Goal: Task Accomplishment & Management: Manage account settings

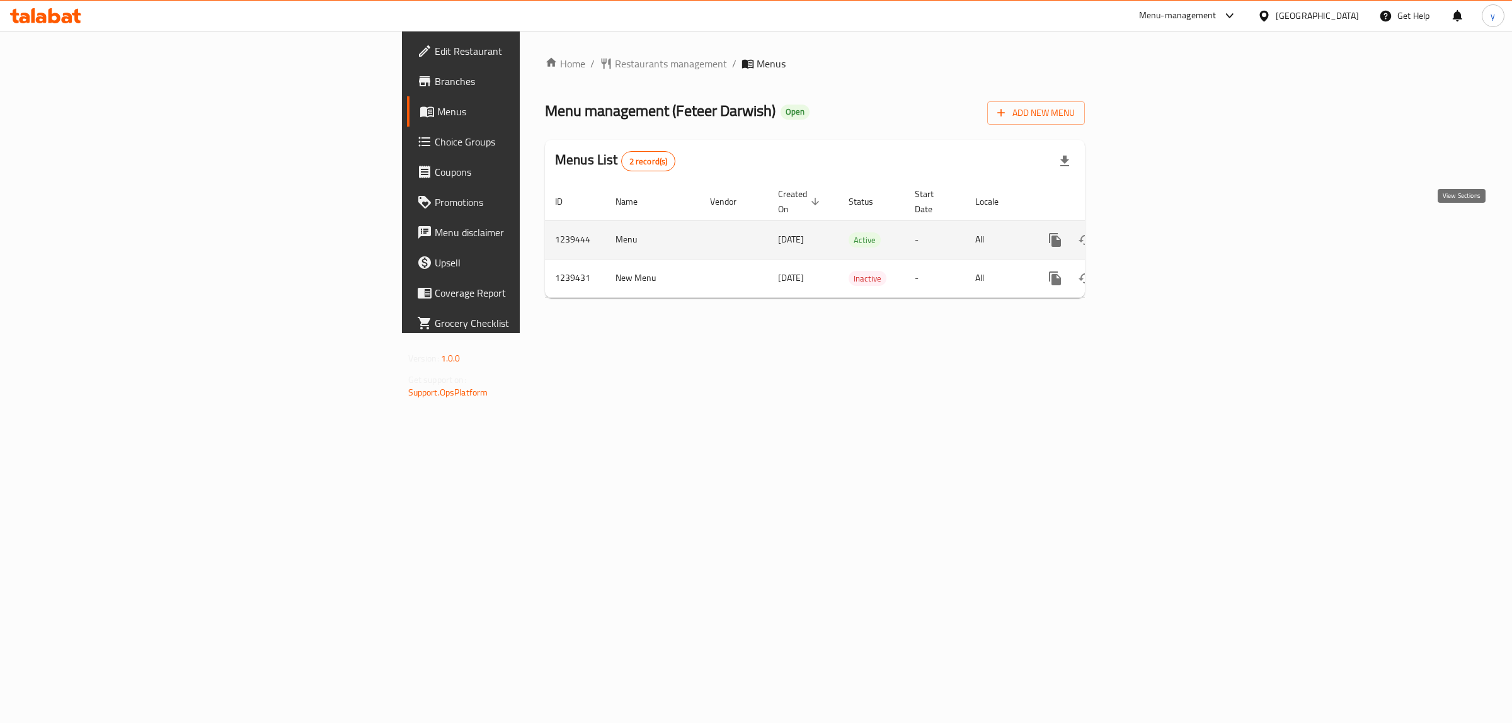
click at [1153, 232] on icon "enhanced table" at bounding box center [1145, 239] width 15 height 15
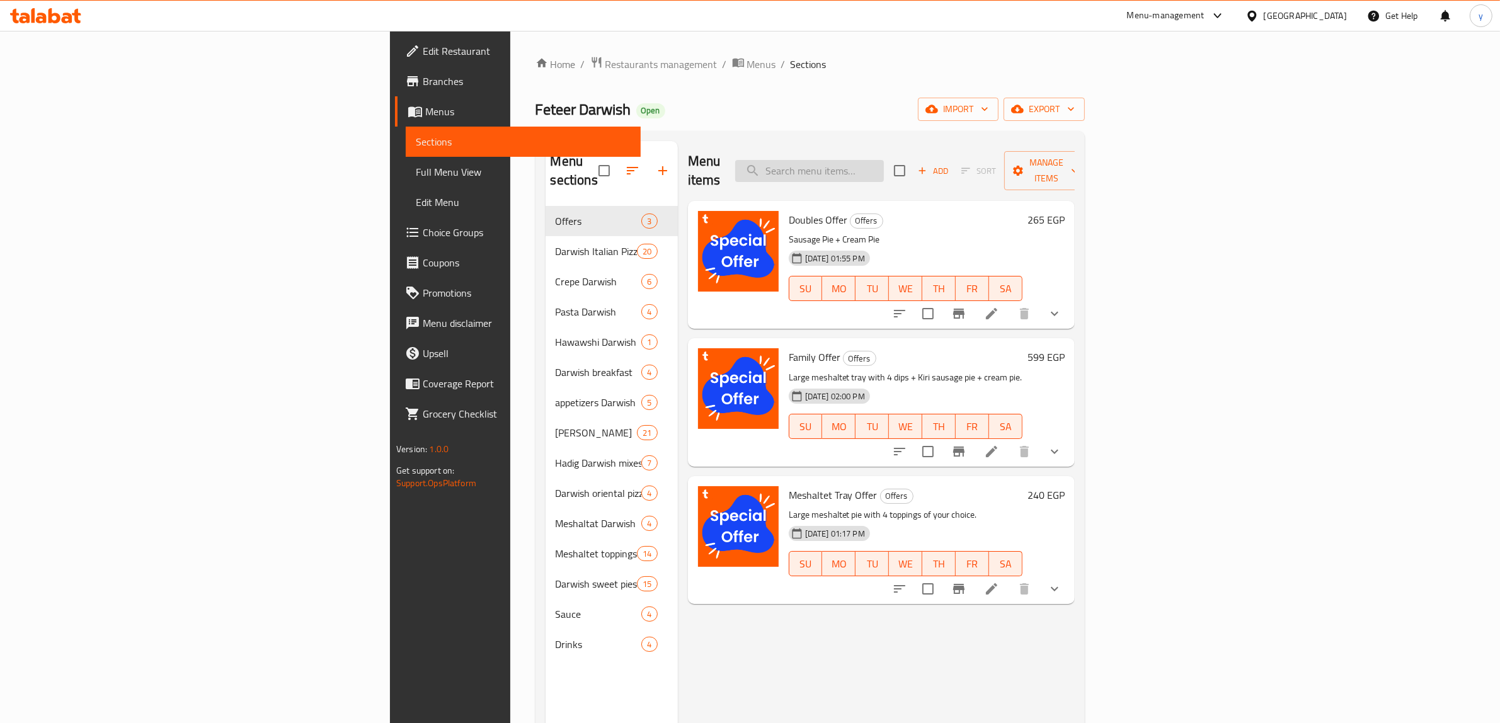
click at [884, 160] on input "search" at bounding box center [809, 171] width 149 height 22
paste input "Family Offer"
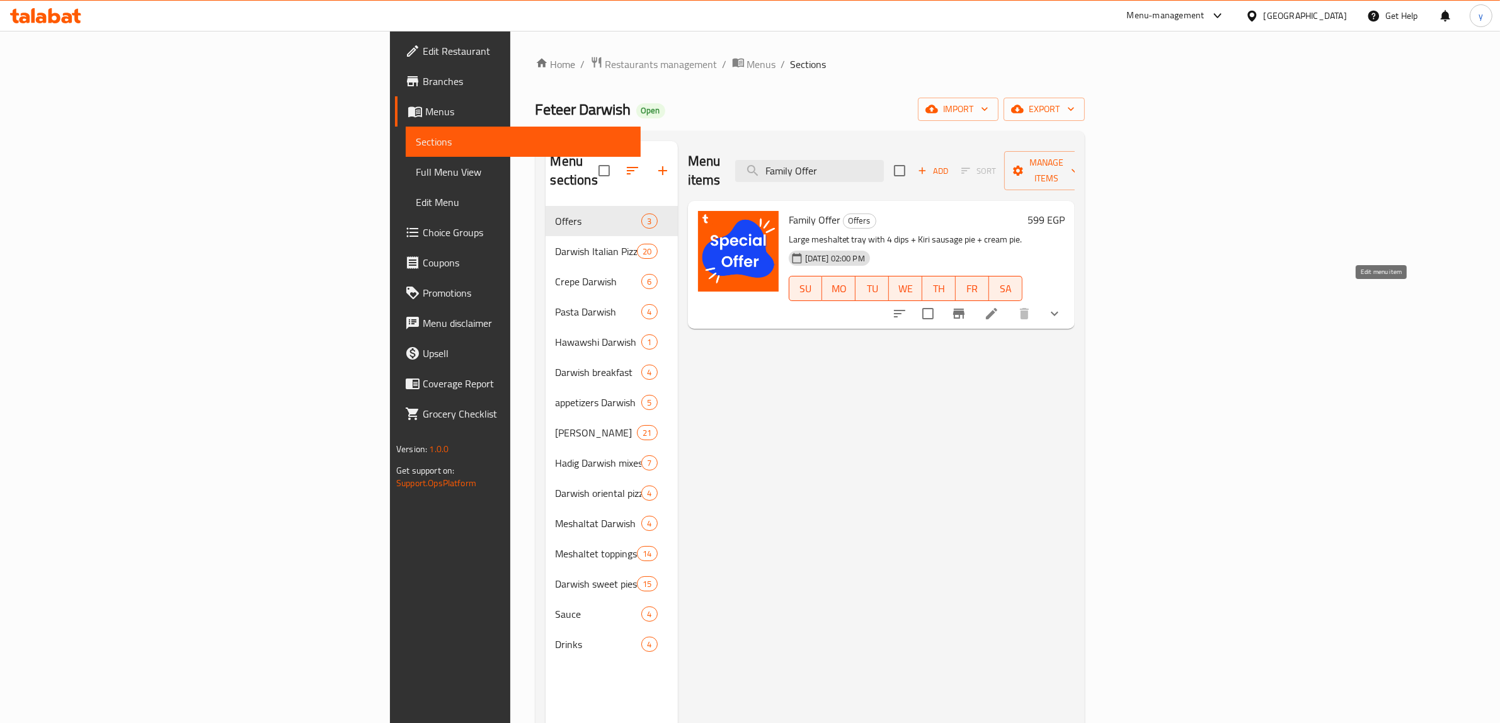
type input "Family Offer"
click at [999, 306] on icon at bounding box center [991, 313] width 15 height 15
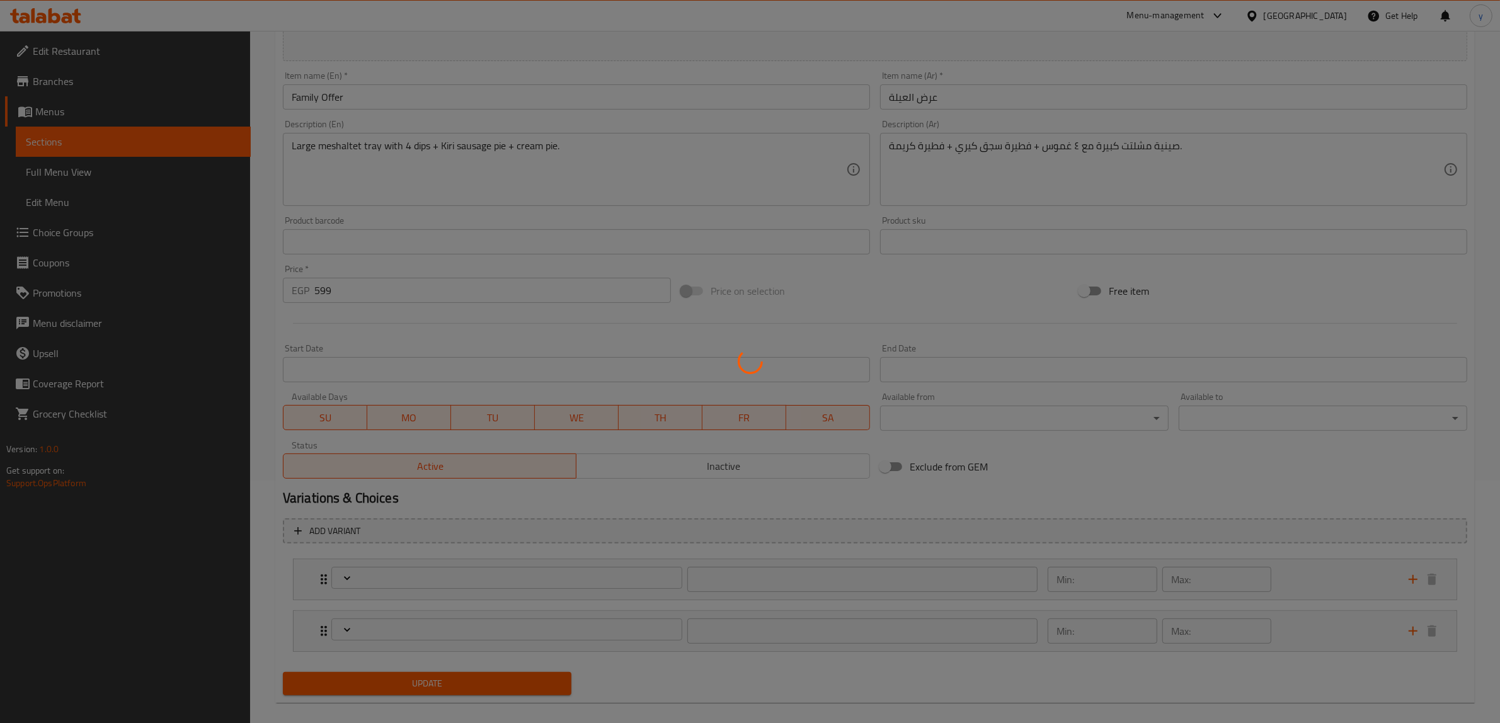
scroll to position [257, 0]
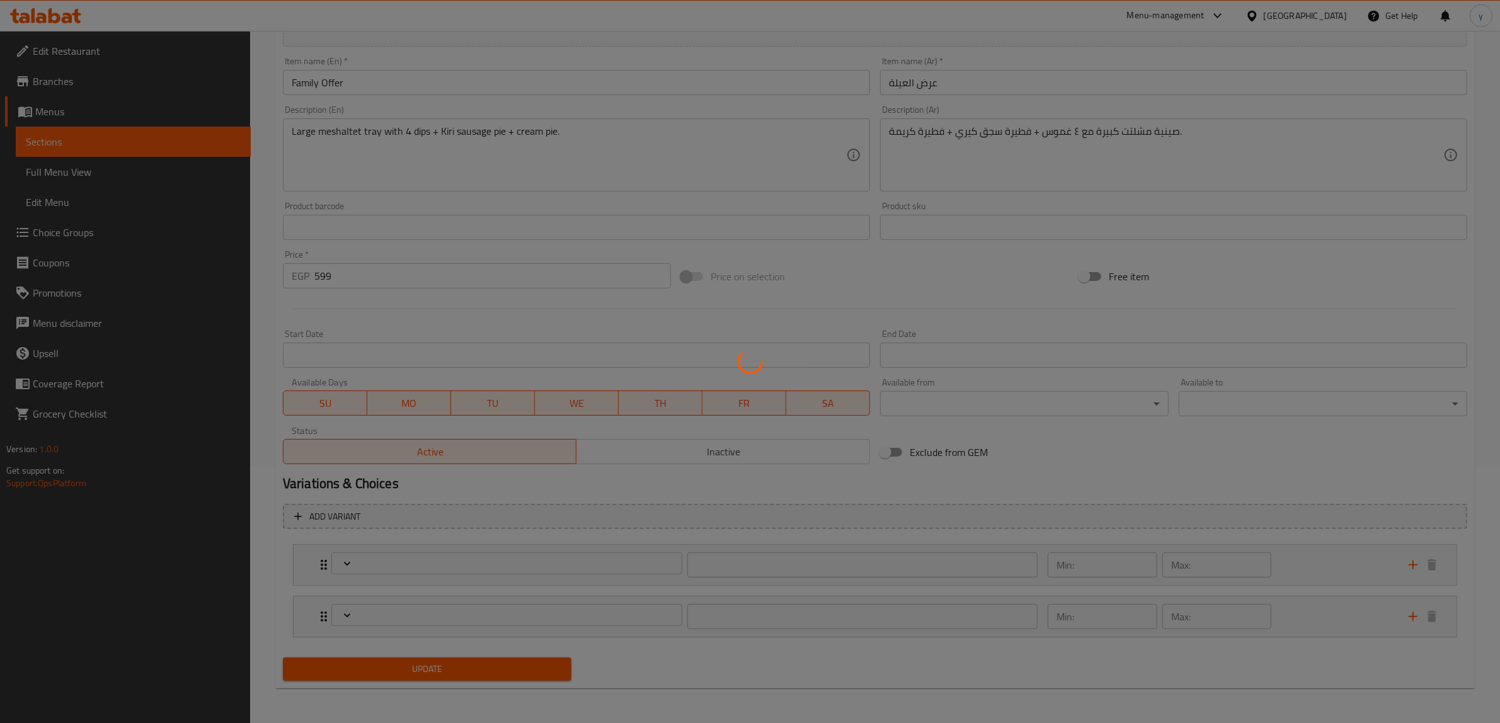
type input "اضافات غموس عرض العيلة:"
type input "4"
type input "اضافات الفطير"
type input "0"
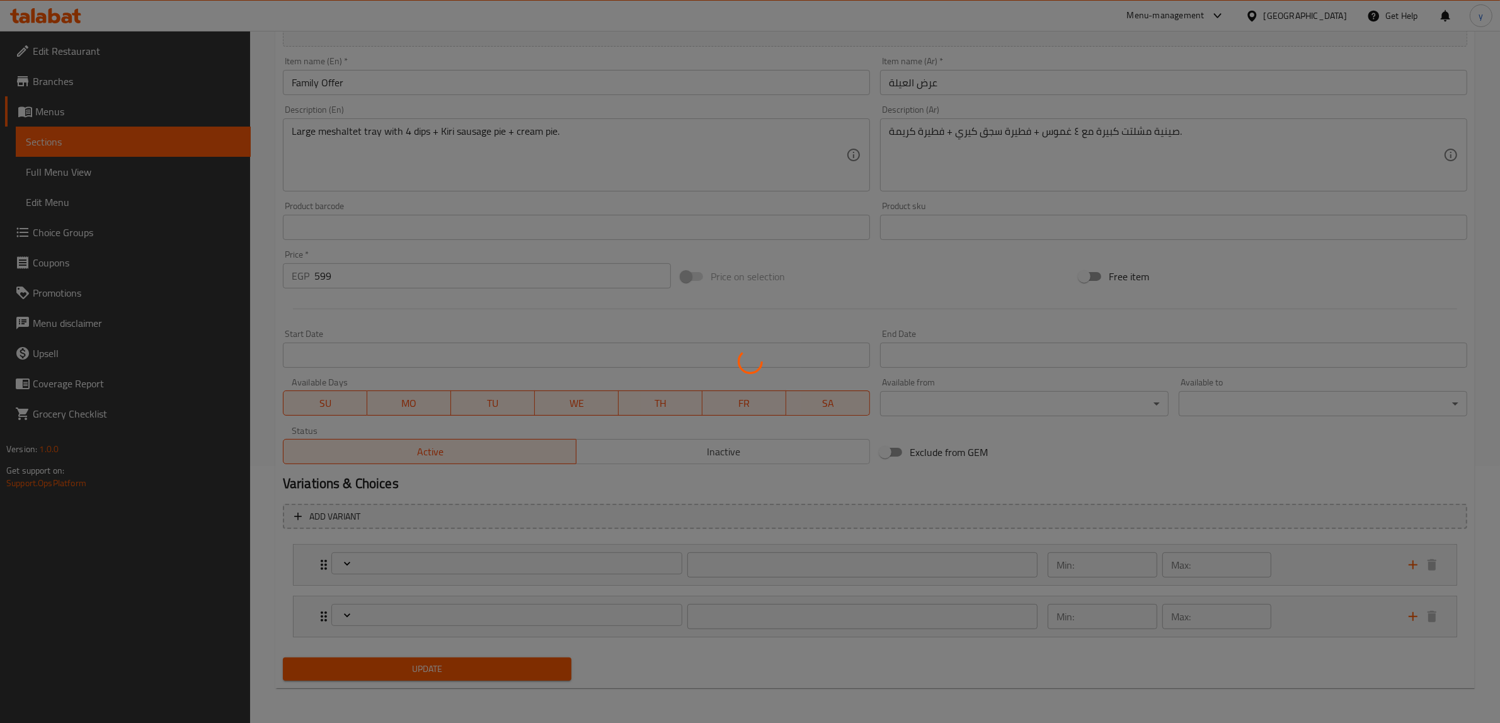
type input "4"
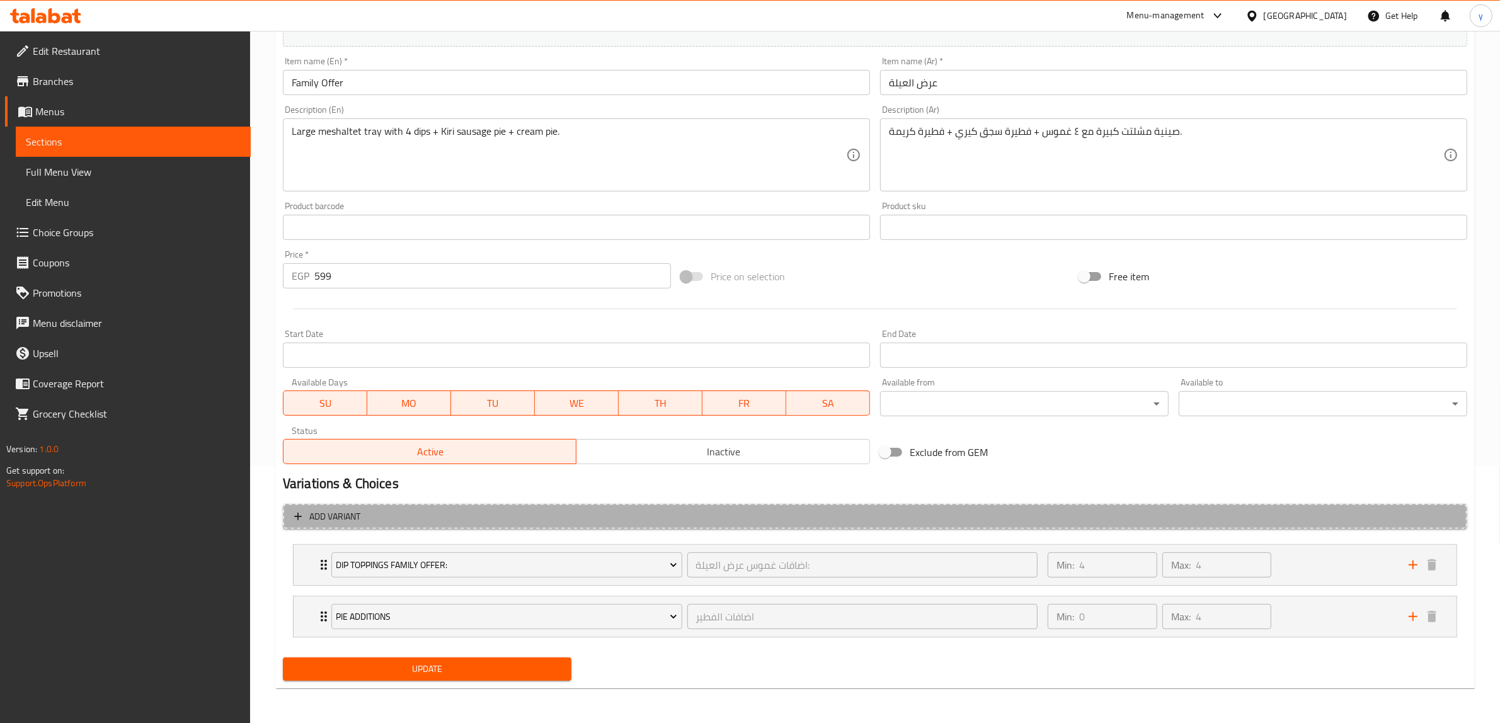
click at [1150, 524] on button "Add variant" at bounding box center [875, 517] width 1184 height 26
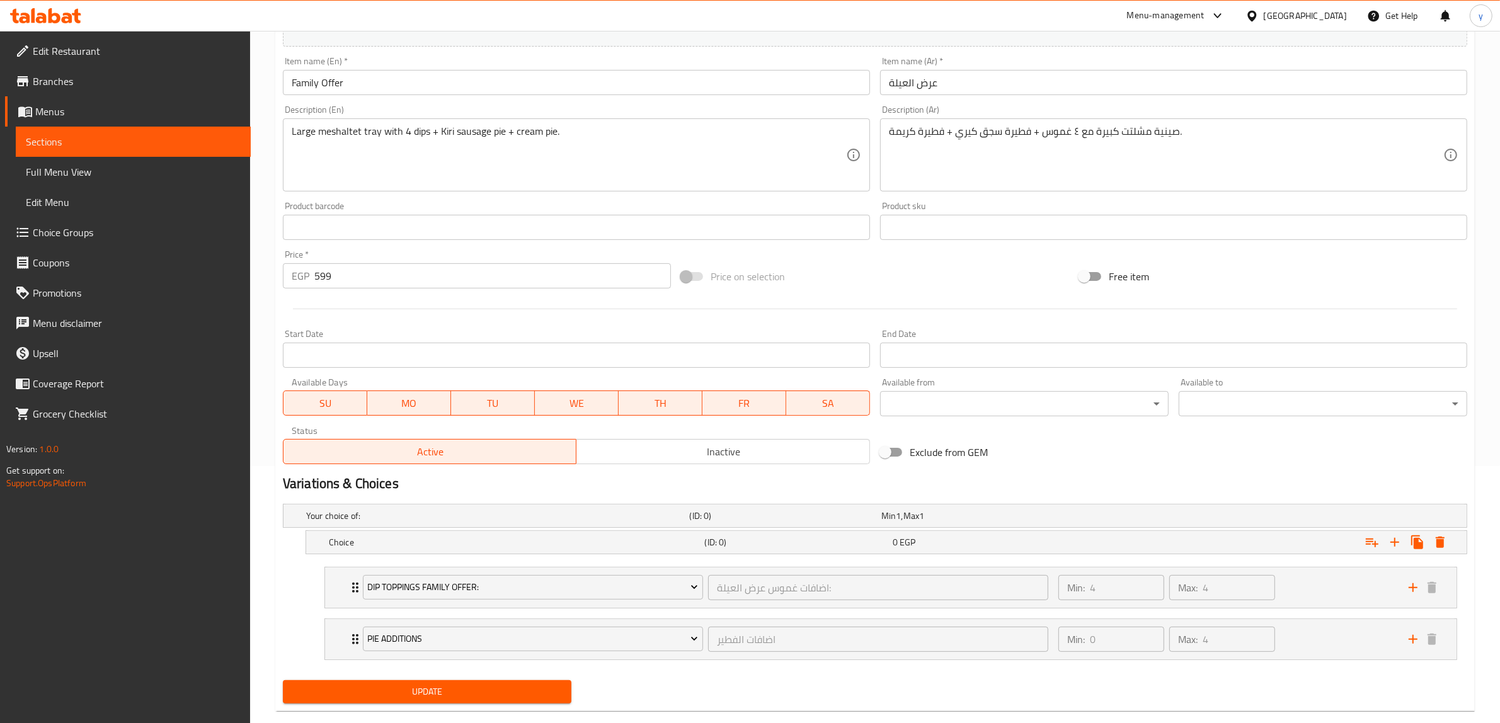
click at [1150, 524] on div "Your choice of: (ID: 0) Min 1 , Max 1" at bounding box center [879, 516] width 1150 height 28
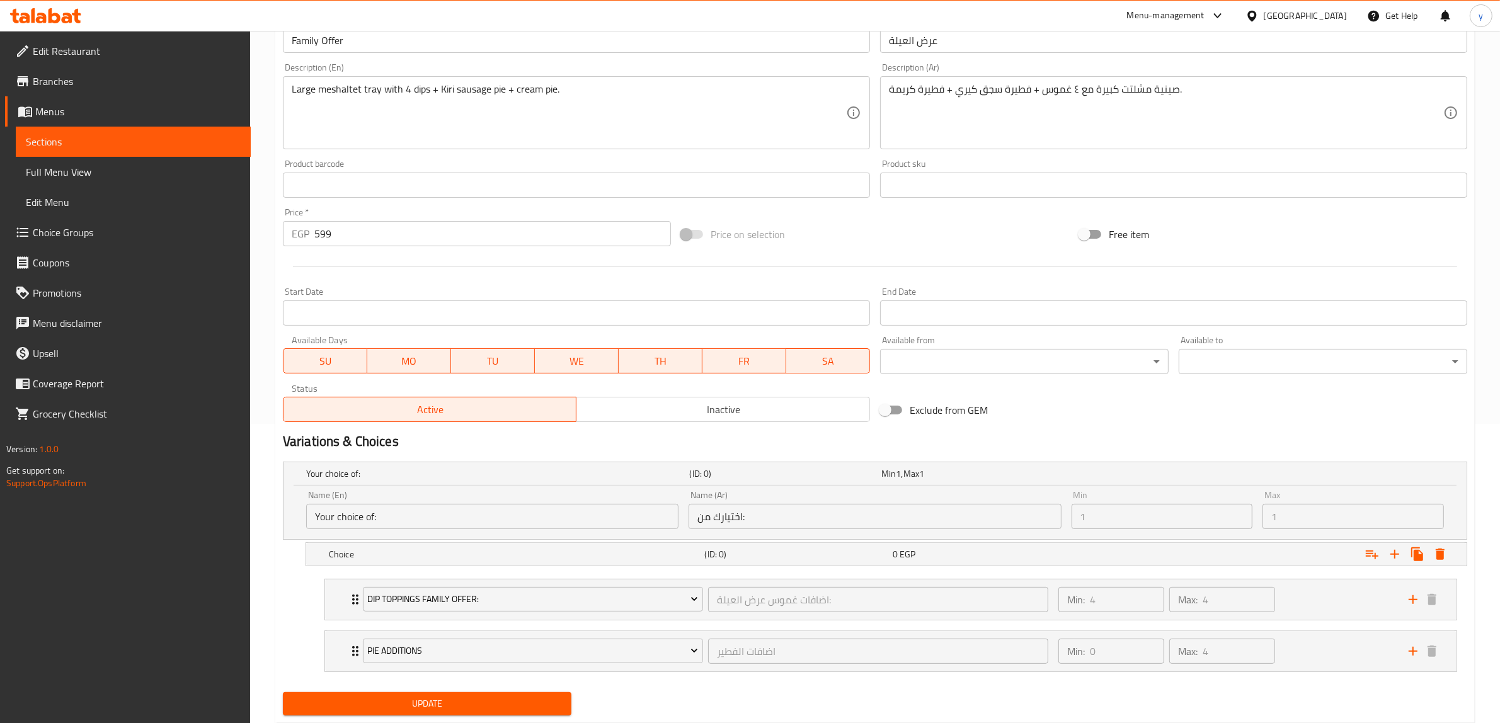
scroll to position [335, 0]
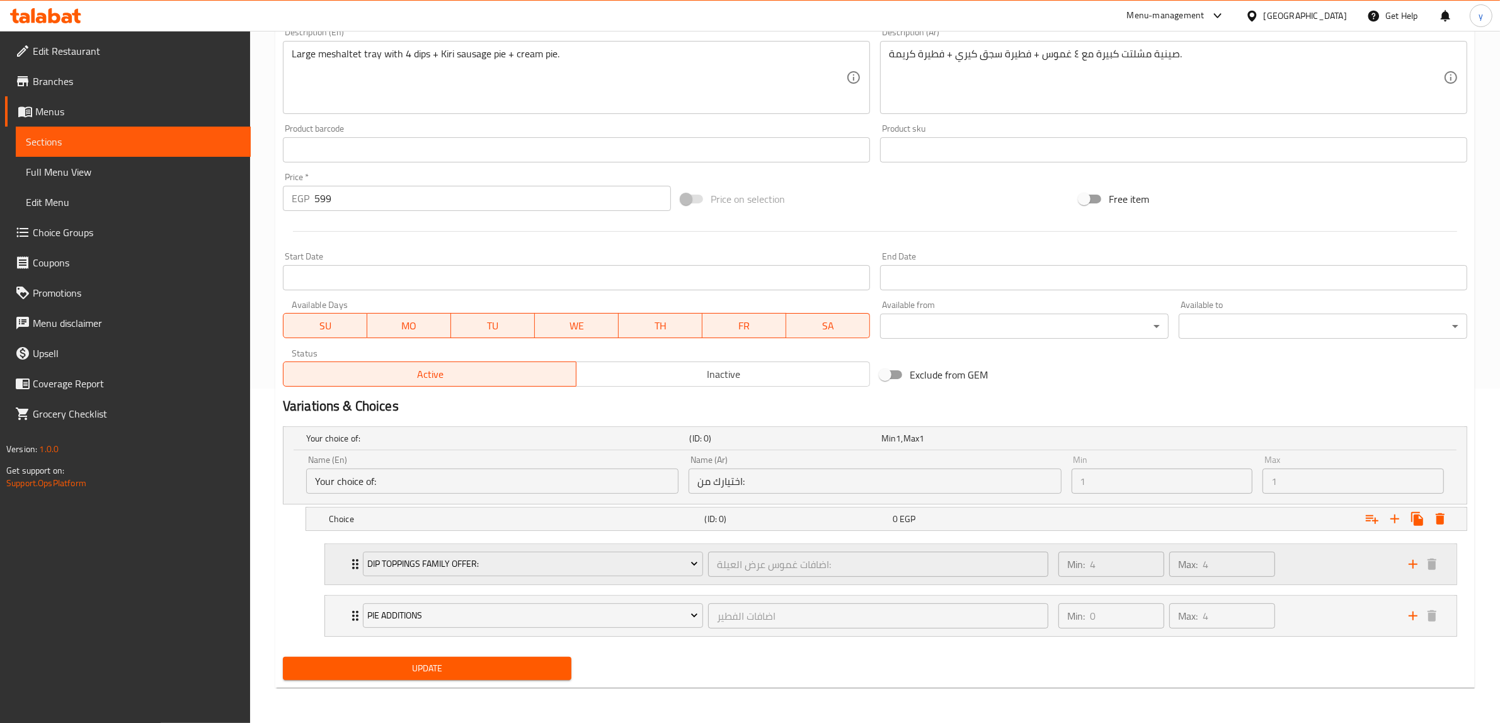
click at [1353, 555] on div "Min: 4 ​ Max: 4 ​" at bounding box center [1226, 564] width 350 height 40
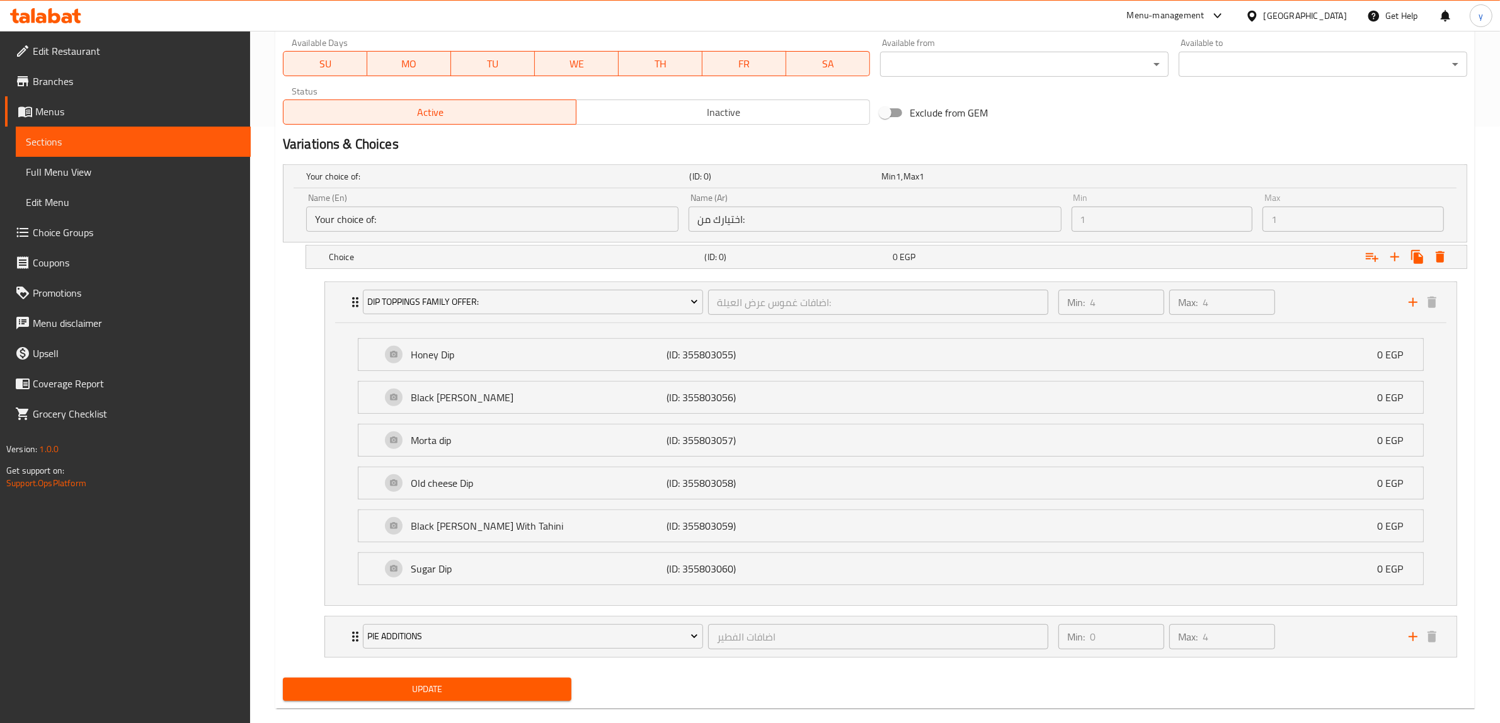
scroll to position [619, 0]
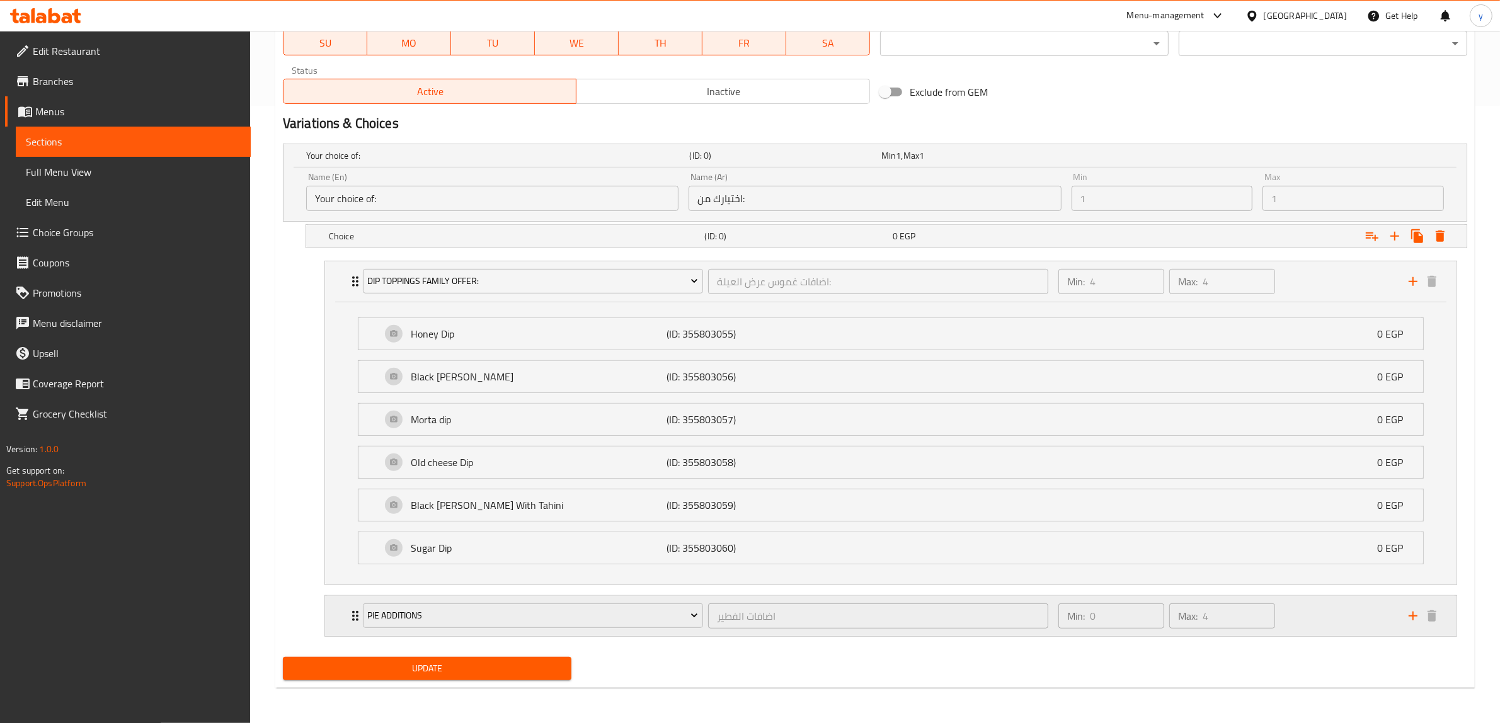
click at [1320, 618] on div "Min: 0 ​ Max: 4 ​" at bounding box center [1226, 616] width 350 height 40
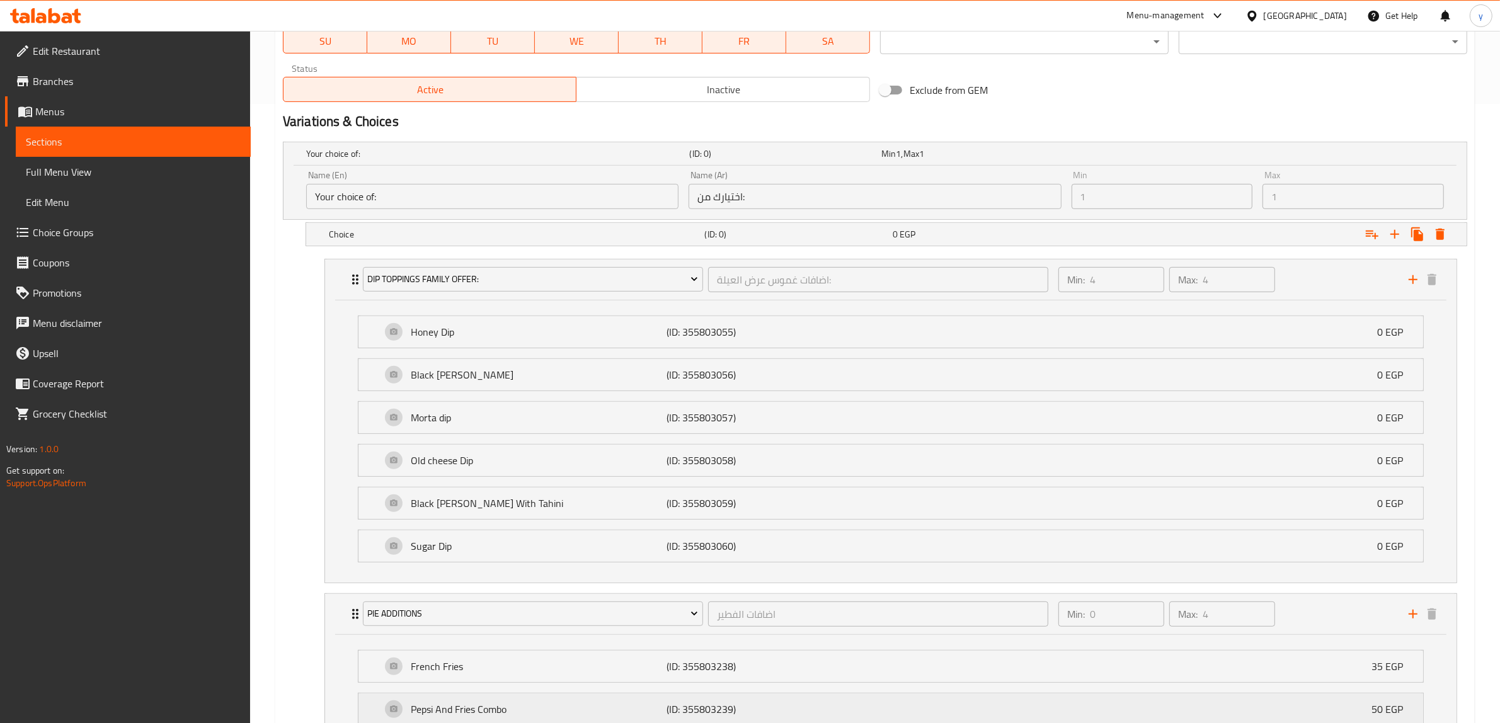
scroll to position [861, 0]
